Goal: Information Seeking & Learning: Find specific fact

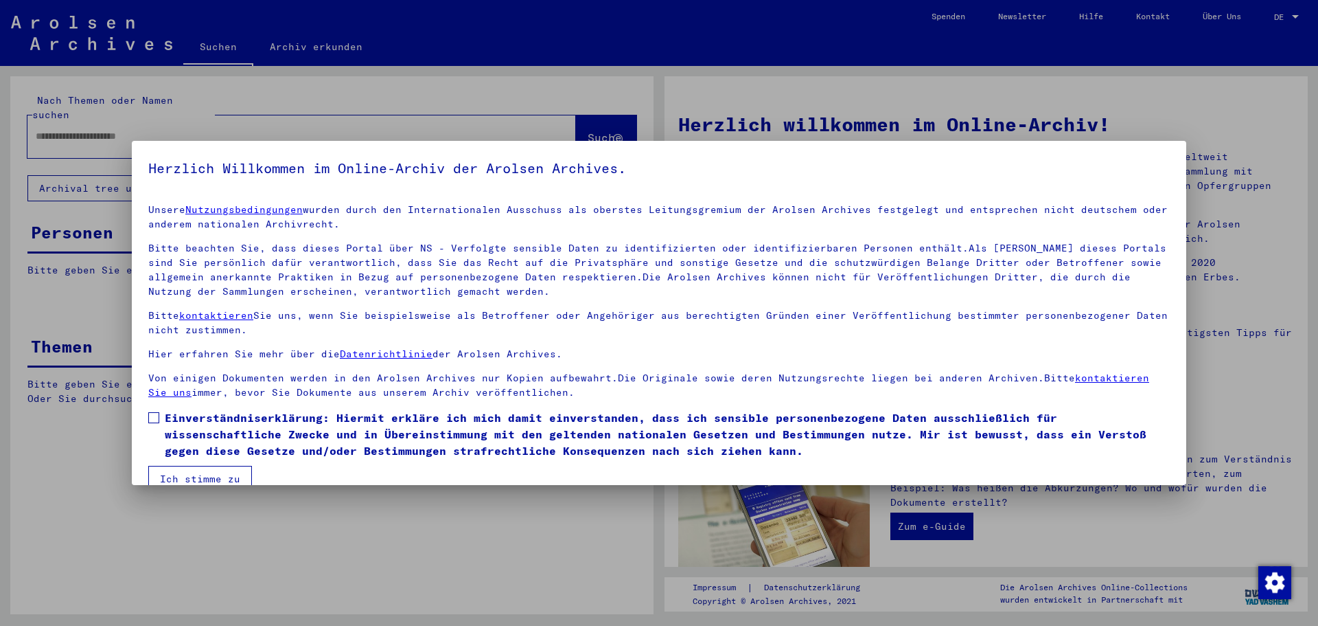
drag, startPoint x: 155, startPoint y: 415, endPoint x: 157, endPoint y: 427, distance: 12.5
click at [154, 415] on span at bounding box center [153, 417] width 11 height 11
click at [170, 470] on button "Ich stimme zu" at bounding box center [200, 479] width 104 height 26
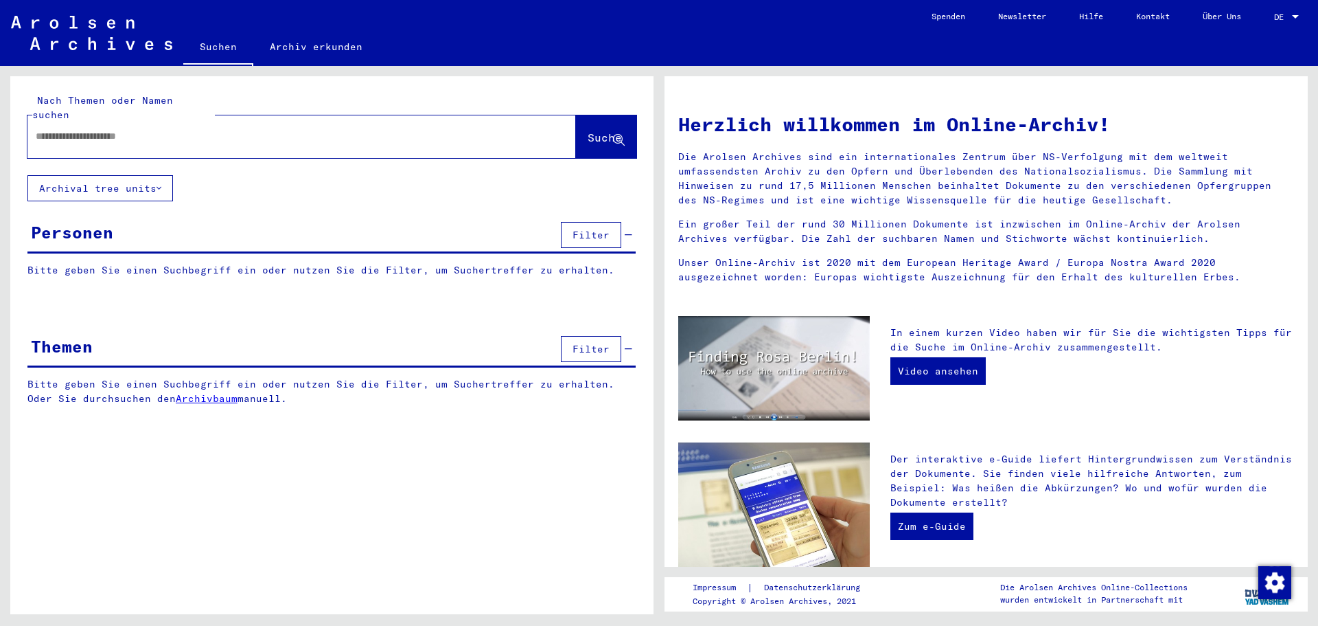
click at [144, 129] on input "text" at bounding box center [285, 136] width 499 height 14
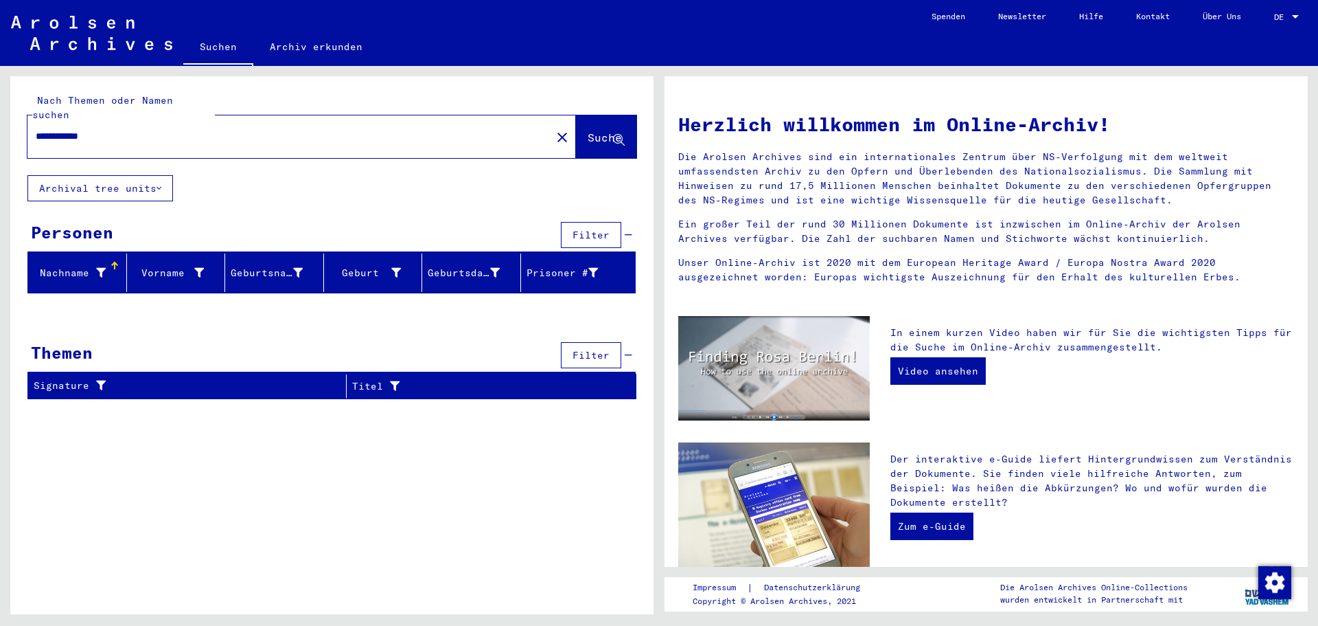
drag, startPoint x: 67, startPoint y: 119, endPoint x: 0, endPoint y: 118, distance: 67.3
click at [0, 118] on div "**********" at bounding box center [329, 340] width 659 height 548
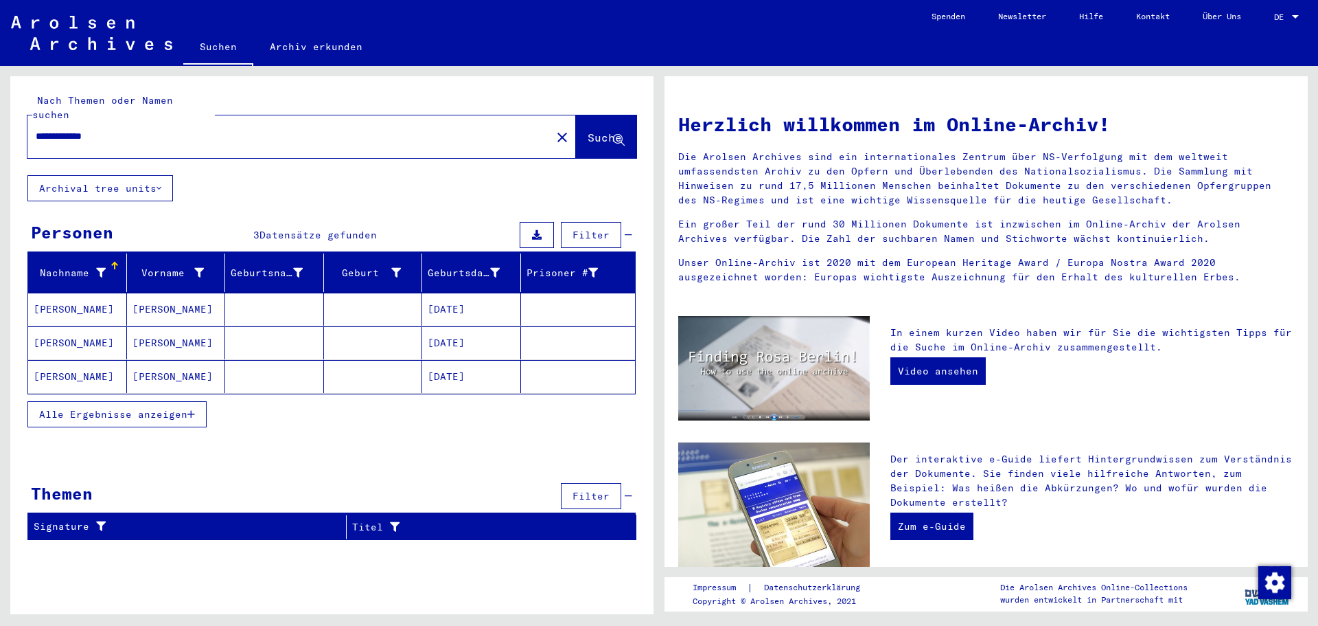
click at [442, 293] on mat-cell "[DATE]" at bounding box center [471, 309] width 99 height 33
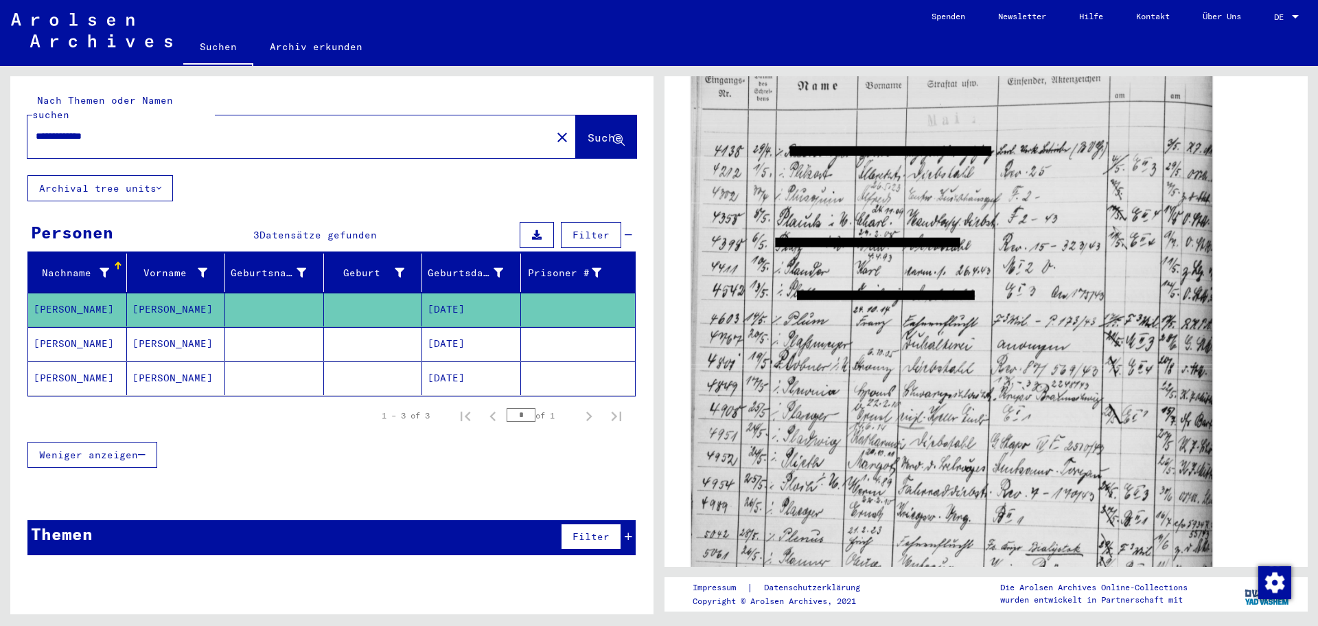
scroll to position [206, 0]
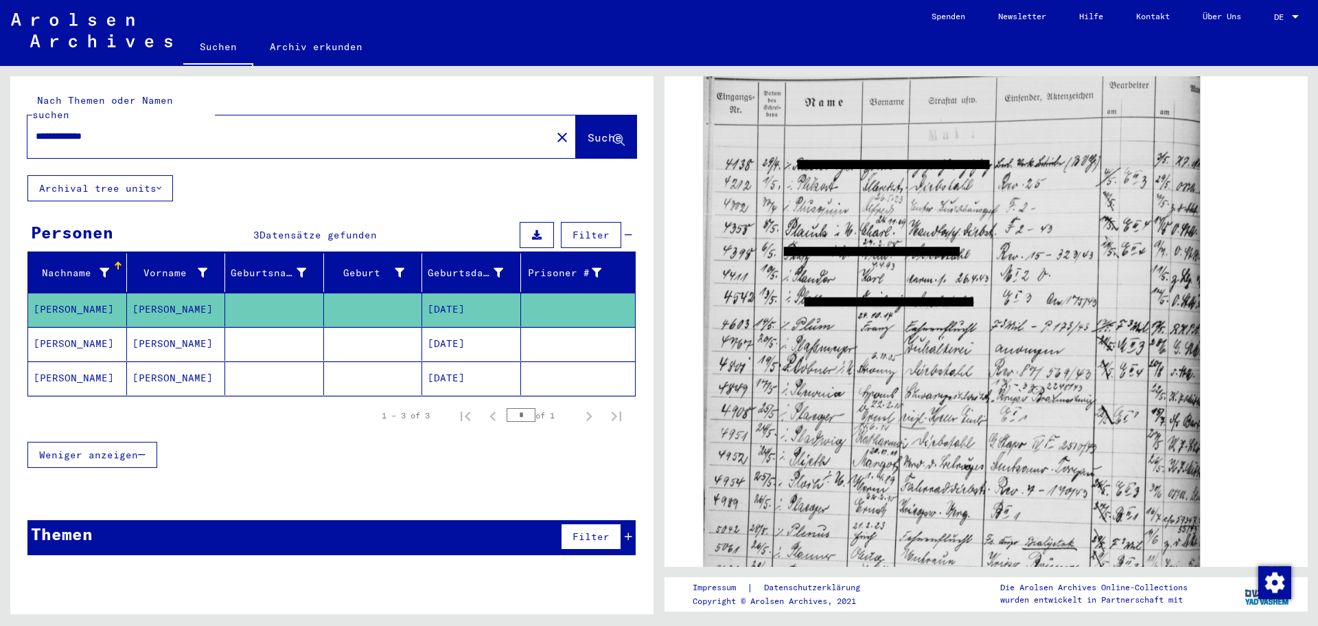
click at [495, 330] on mat-cell "[DATE]" at bounding box center [471, 344] width 99 height 34
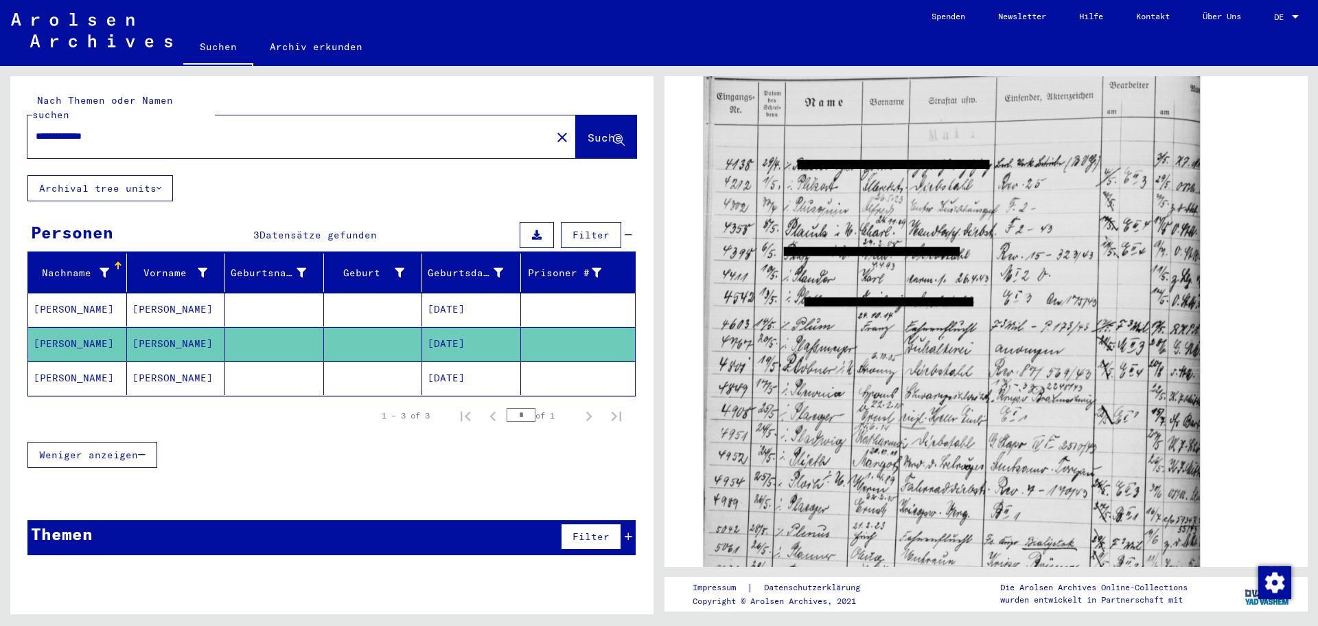
click at [466, 361] on mat-cell "[DATE]" at bounding box center [471, 378] width 99 height 34
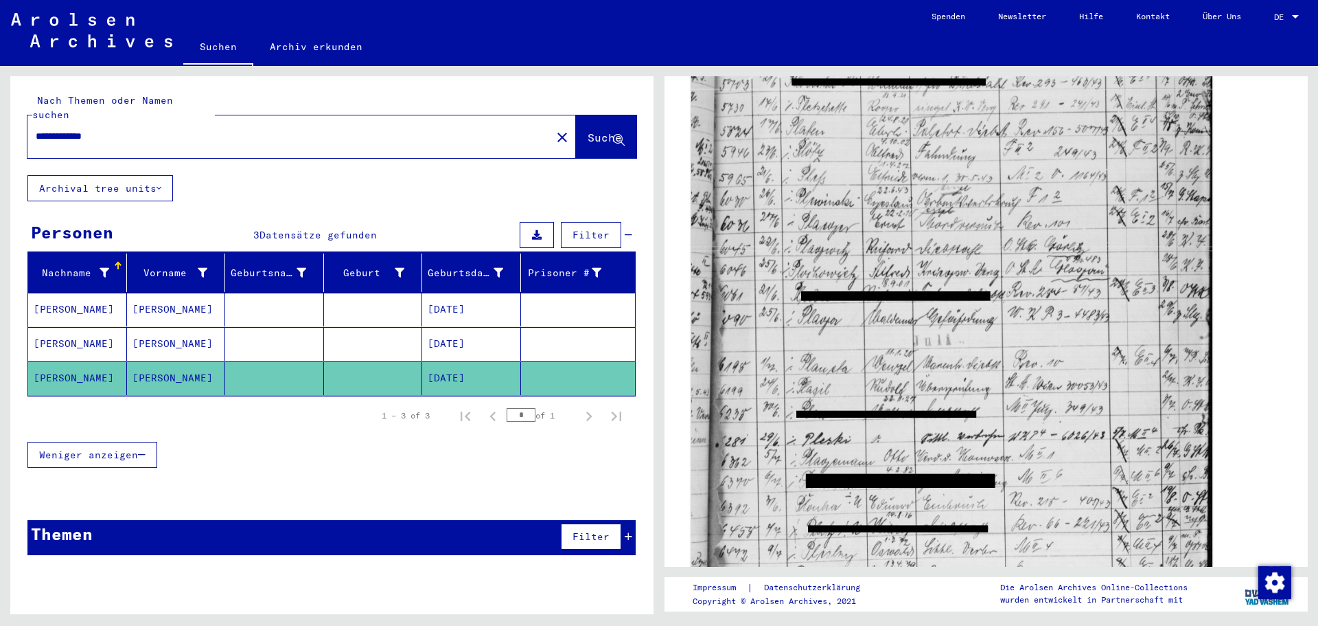
scroll to position [343, 0]
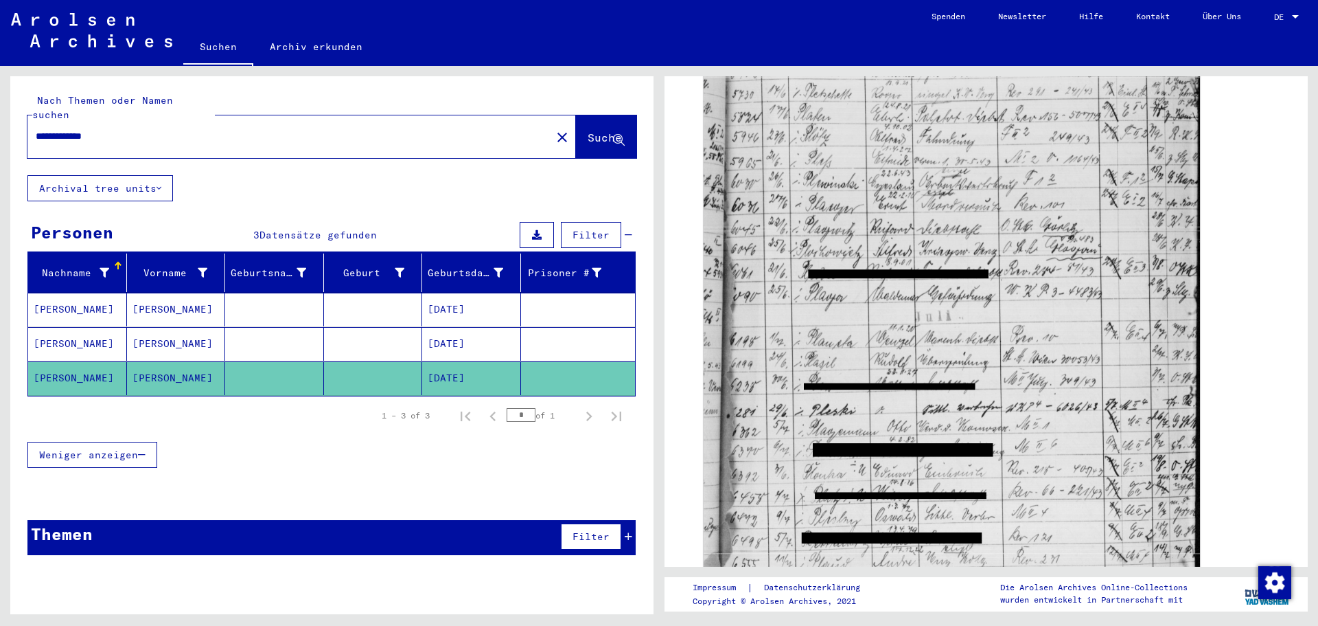
click at [457, 327] on mat-cell "[DATE]" at bounding box center [471, 344] width 99 height 34
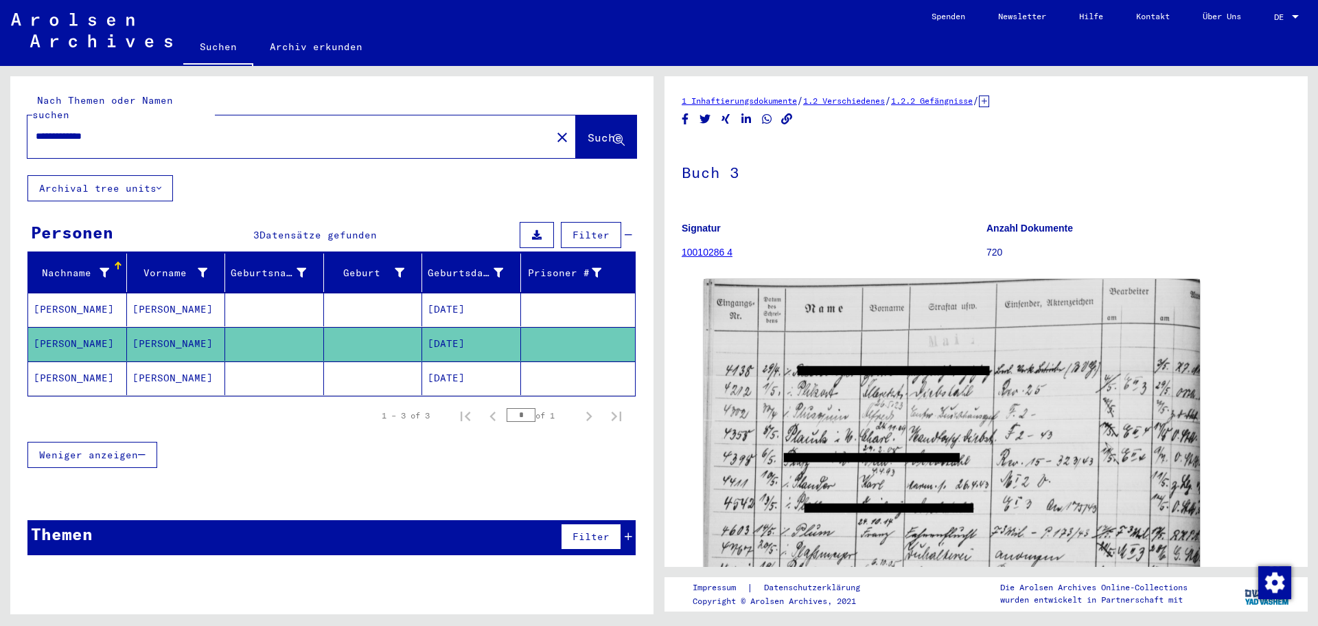
drag, startPoint x: 137, startPoint y: 118, endPoint x: 0, endPoint y: 116, distance: 136.7
click at [0, 116] on div "**********" at bounding box center [329, 340] width 659 height 548
type input "**********"
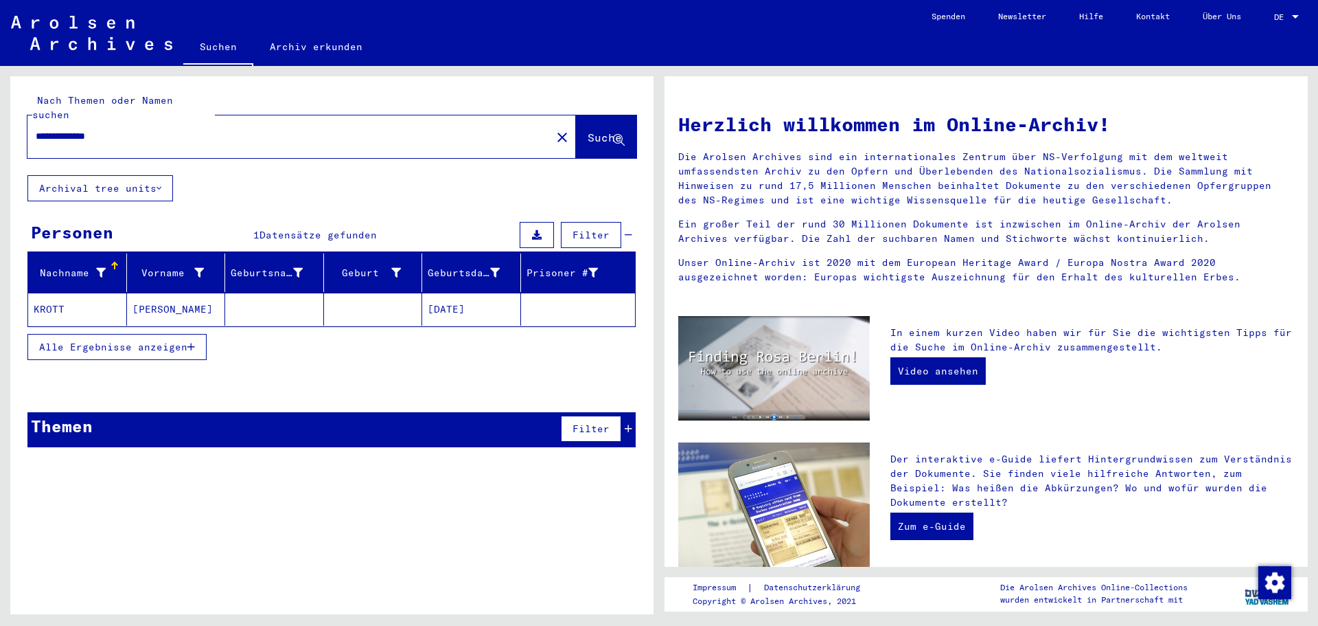
click at [466, 293] on mat-cell "[DATE]" at bounding box center [471, 309] width 99 height 33
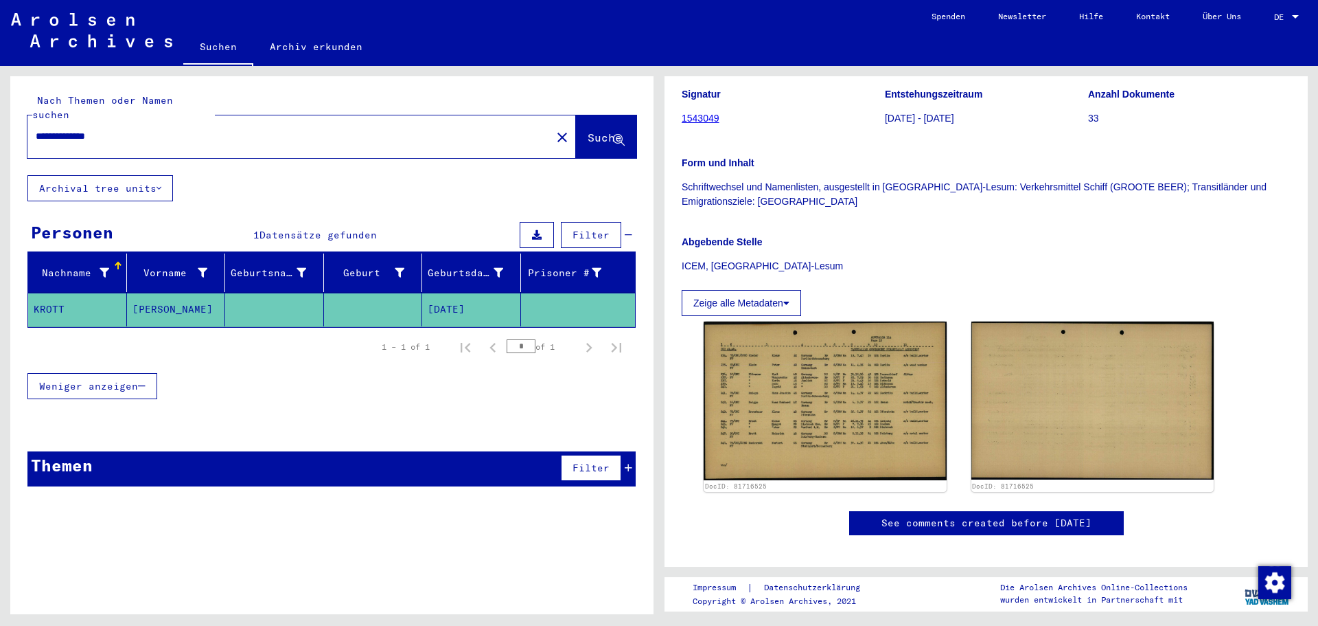
scroll to position [206, 0]
